Goal: Navigation & Orientation: Find specific page/section

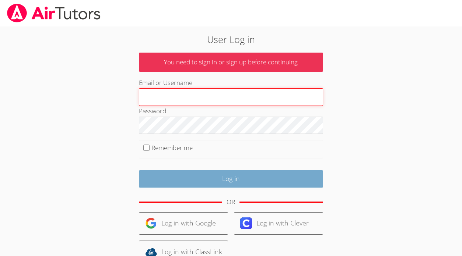
type input "tutortippy@gmail.com"
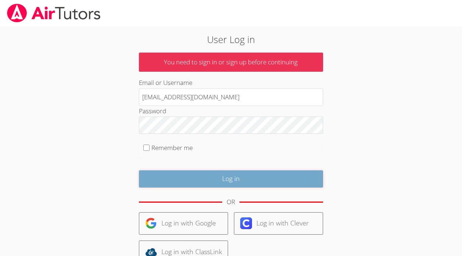
click at [206, 182] on input "Log in" at bounding box center [231, 179] width 184 height 17
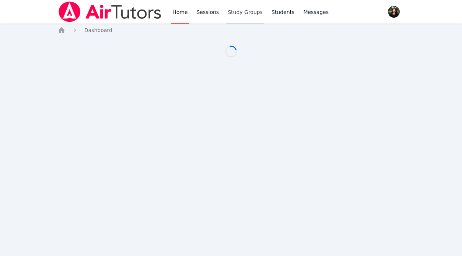
click at [236, 20] on link "Study Groups" at bounding box center [245, 12] width 38 height 24
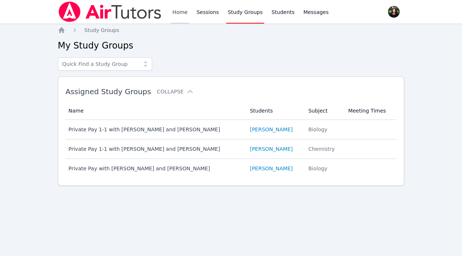
click at [177, 14] on link "Home" at bounding box center [180, 12] width 18 height 24
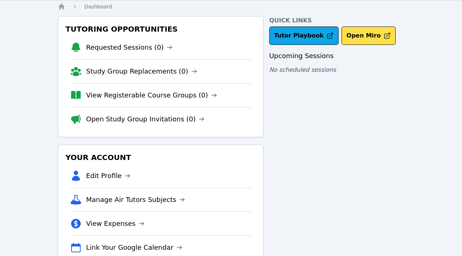
scroll to position [26, 0]
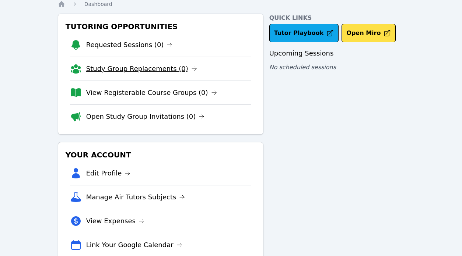
click at [166, 72] on link "Study Group Replacements (0)" at bounding box center [141, 69] width 111 height 10
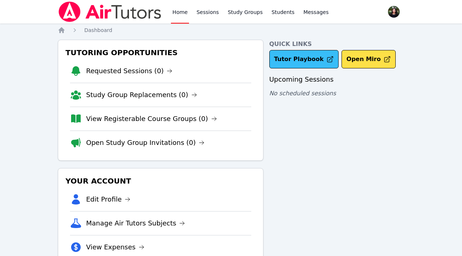
click at [301, 57] on link "Tutor Playbook" at bounding box center [304, 59] width 70 height 18
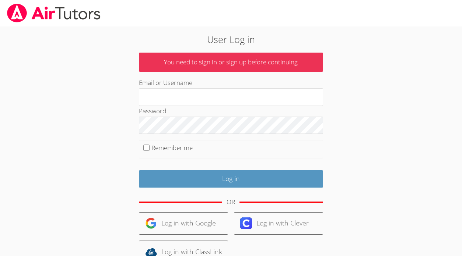
type input "[EMAIL_ADDRESS][DOMAIN_NAME]"
click at [162, 204] on div "OR" at bounding box center [231, 202] width 184 height 20
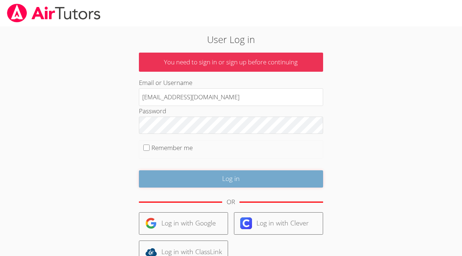
click at [158, 182] on input "Log in" at bounding box center [231, 179] width 184 height 17
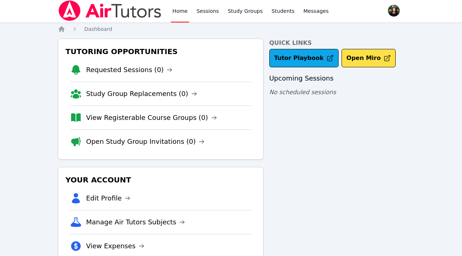
scroll to position [48, 0]
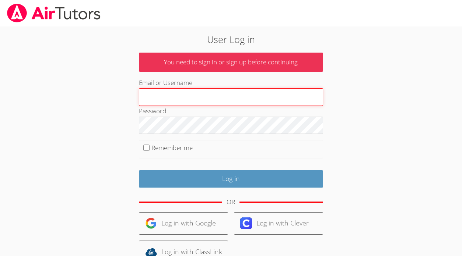
type input "[EMAIL_ADDRESS][DOMAIN_NAME]"
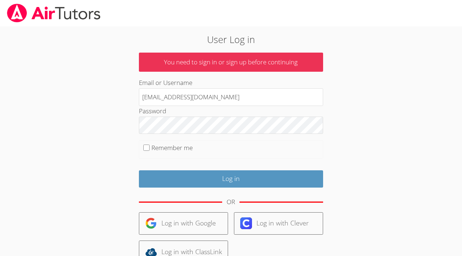
click at [460, 29] on body "User Log in You need to sign in or sign up before continuing Email or Username …" at bounding box center [231, 128] width 462 height 256
